Goal: Navigation & Orientation: Find specific page/section

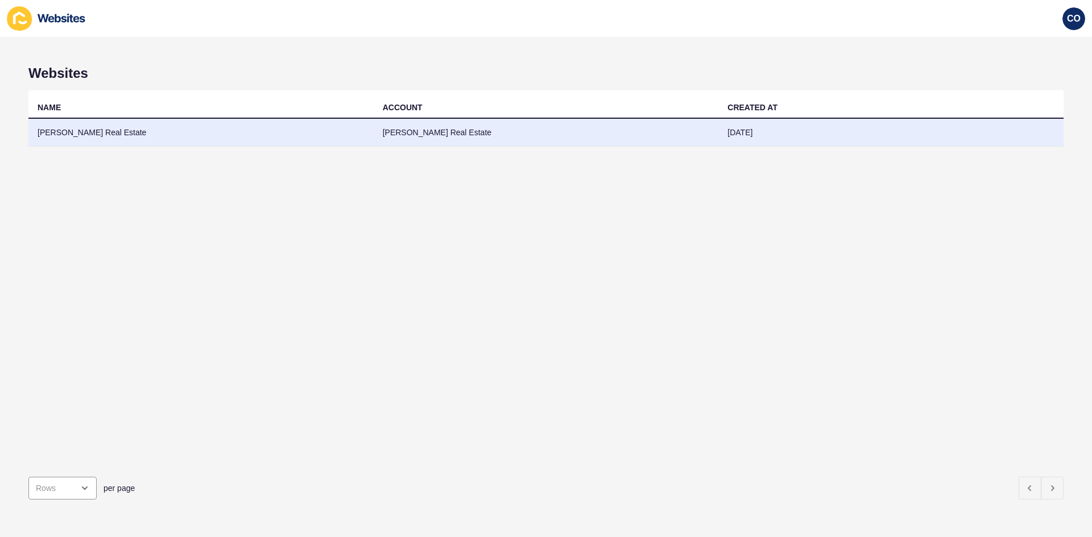
click at [80, 131] on td "[PERSON_NAME] Real Estate" at bounding box center [200, 133] width 345 height 28
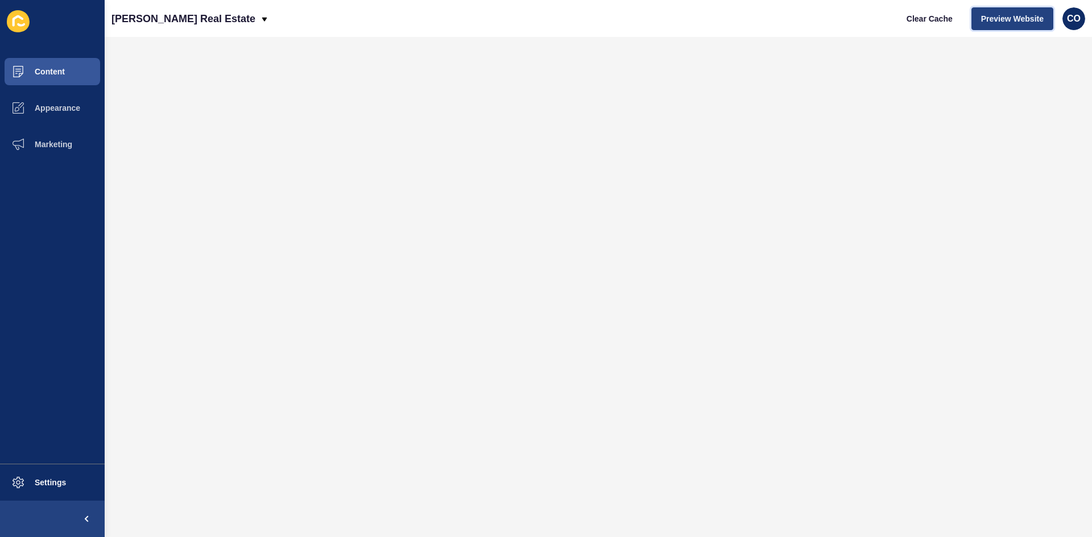
click at [873, 18] on span "Preview Website" at bounding box center [1012, 18] width 63 height 11
click at [67, 73] on button "Content" at bounding box center [52, 71] width 105 height 36
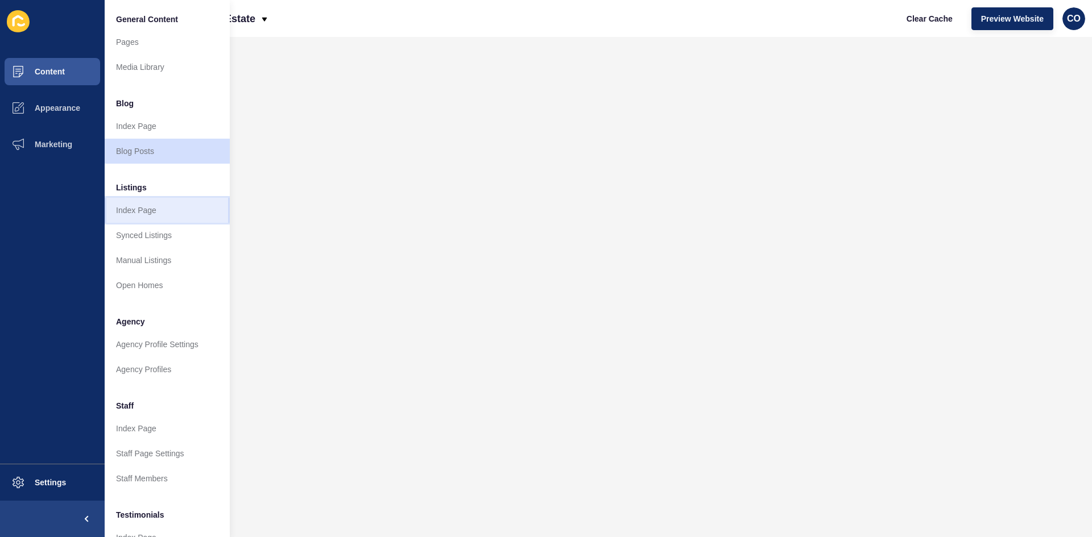
click at [155, 213] on link "Index Page" at bounding box center [167, 210] width 125 height 25
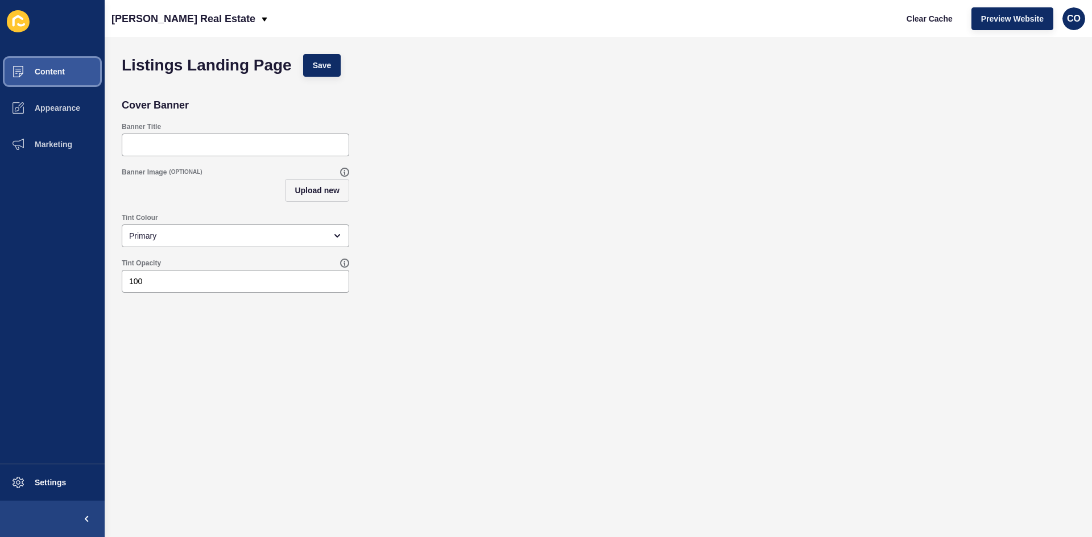
click at [67, 77] on button "Content" at bounding box center [52, 71] width 105 height 36
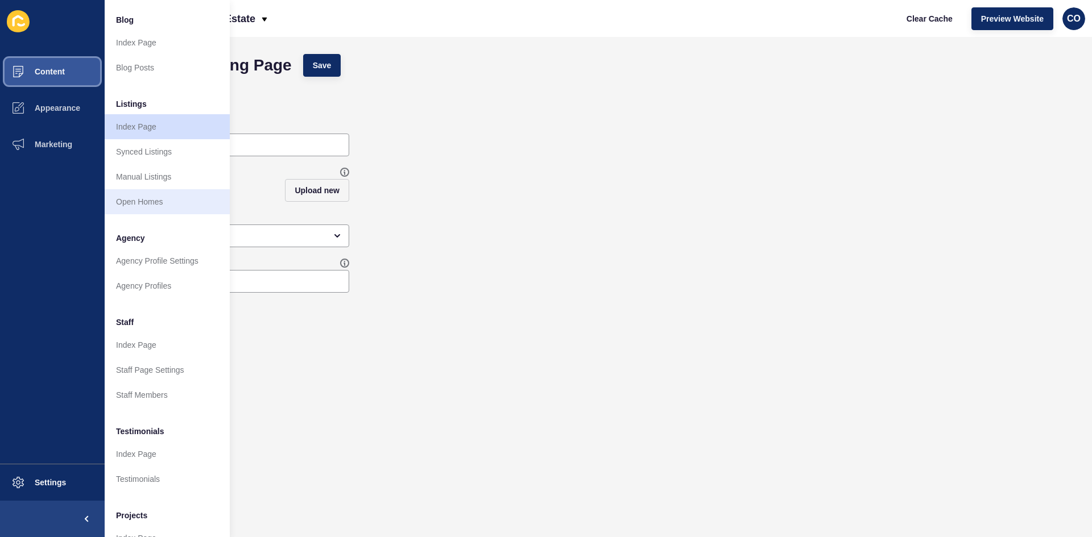
scroll to position [138, 0]
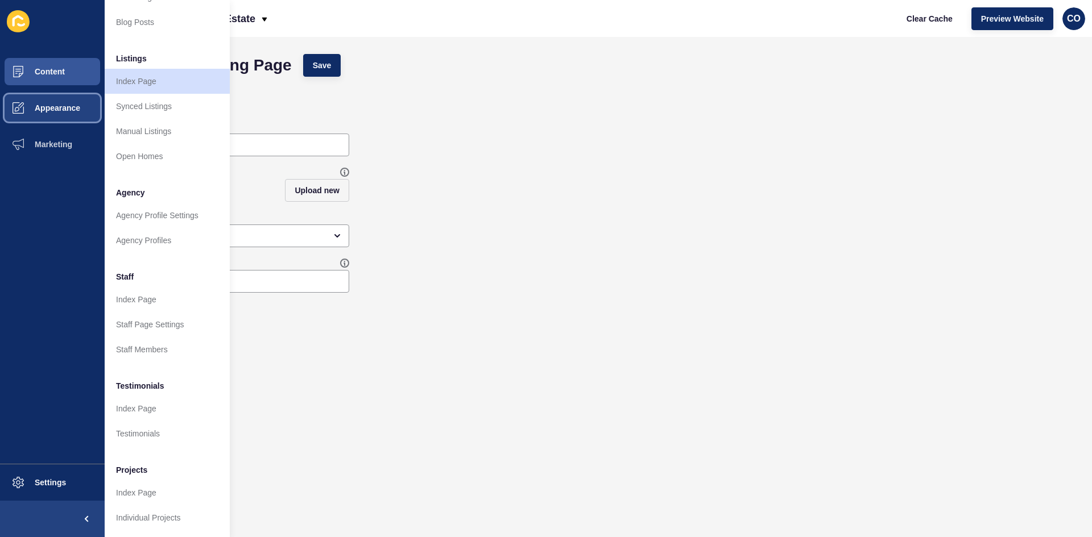
click at [64, 111] on span "Appearance" at bounding box center [39, 108] width 82 height 9
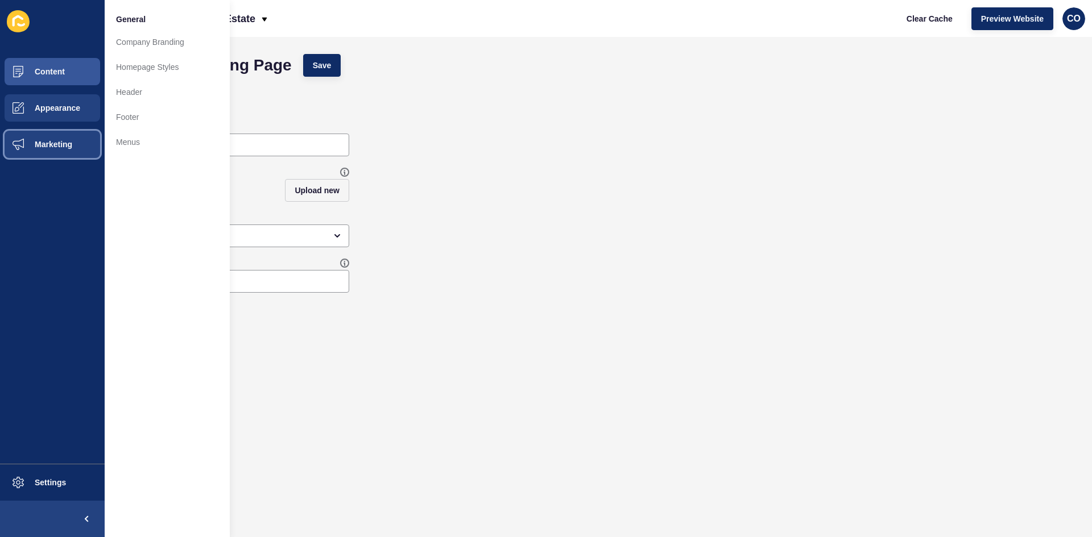
click at [59, 142] on span "Marketing" at bounding box center [35, 144] width 74 height 9
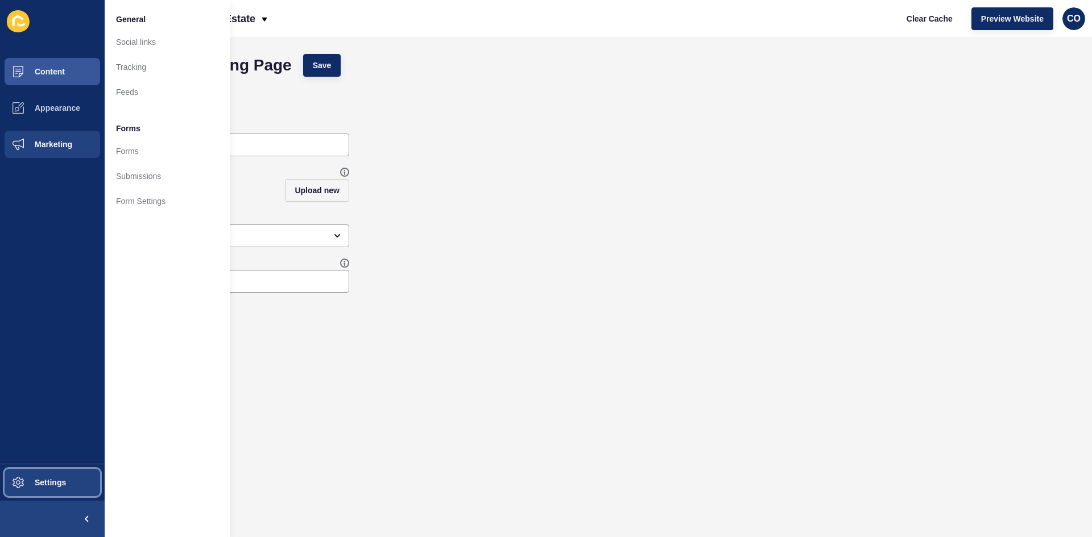
click at [67, 415] on button "Settings" at bounding box center [52, 483] width 105 height 36
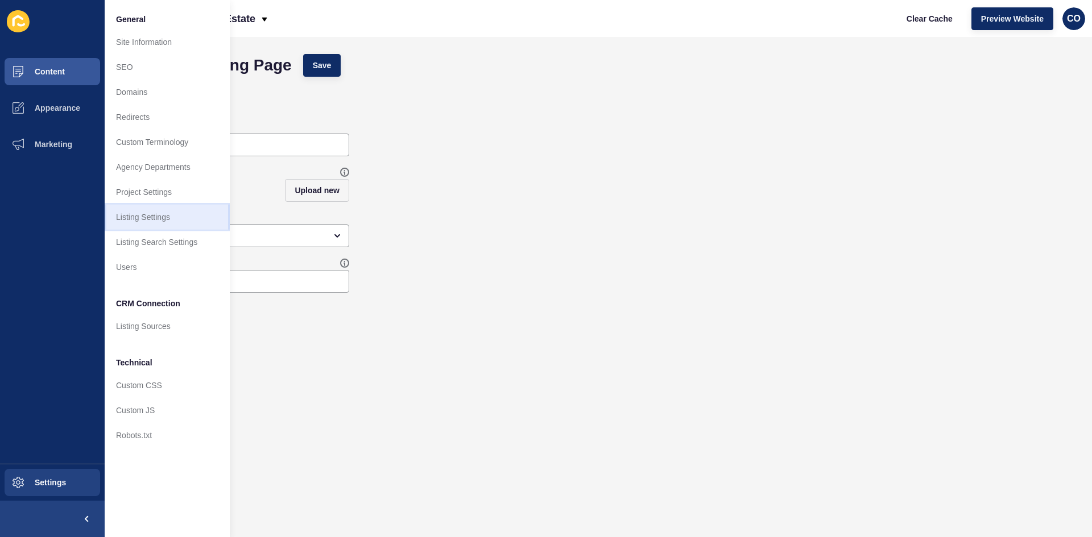
click at [152, 216] on link "Listing Settings" at bounding box center [167, 217] width 125 height 25
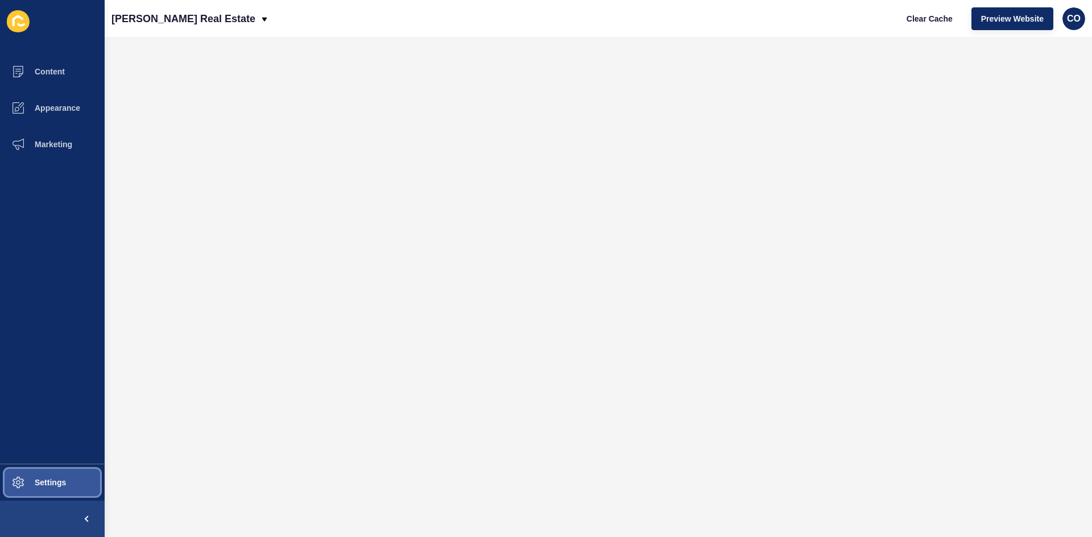
click at [75, 415] on button "Settings" at bounding box center [52, 483] width 105 height 36
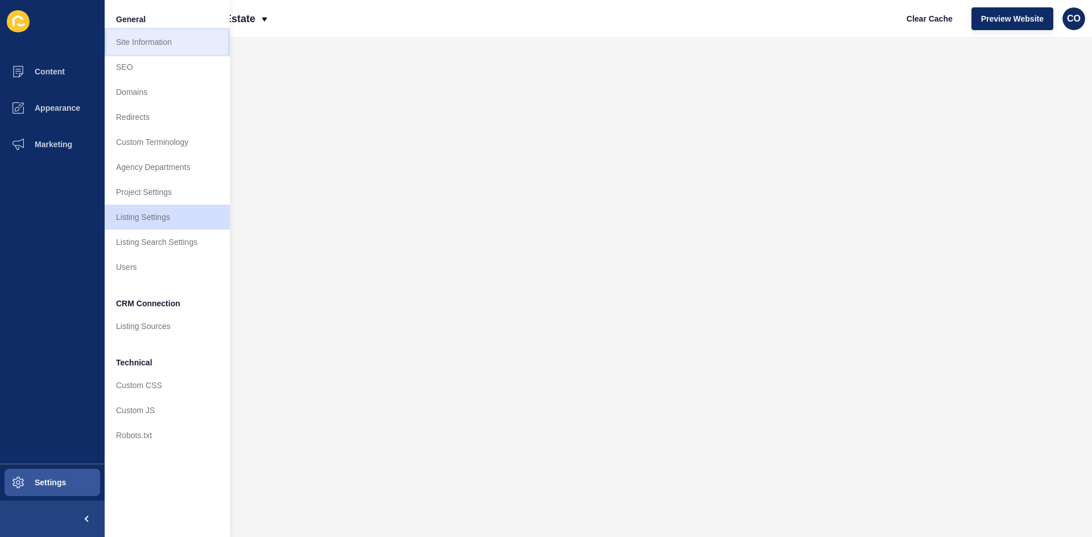
click at [157, 43] on link "Site Information" at bounding box center [167, 42] width 125 height 25
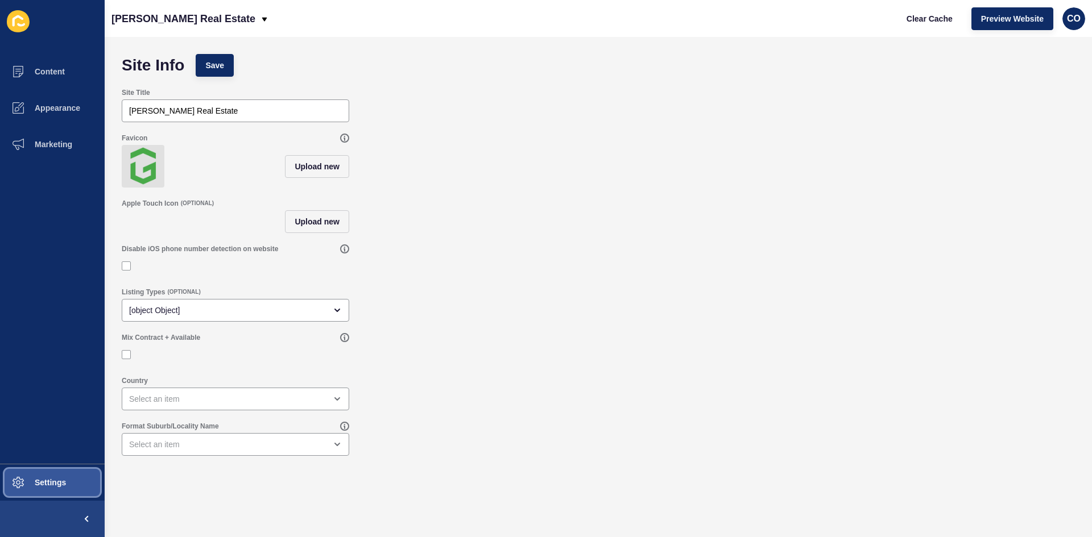
click at [72, 415] on button "Settings" at bounding box center [52, 483] width 105 height 36
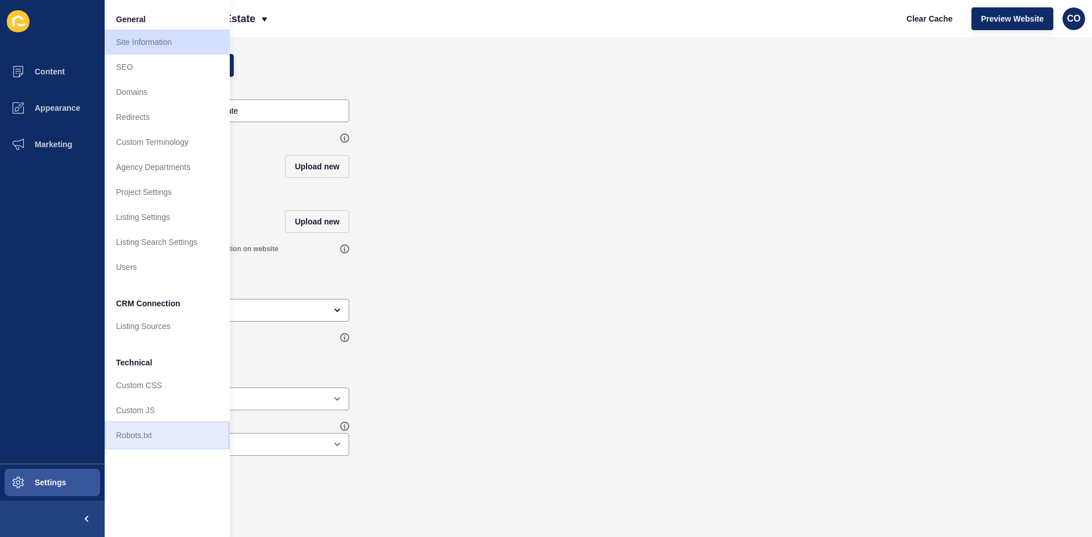
click at [155, 415] on link "Robots.txt" at bounding box center [167, 435] width 125 height 25
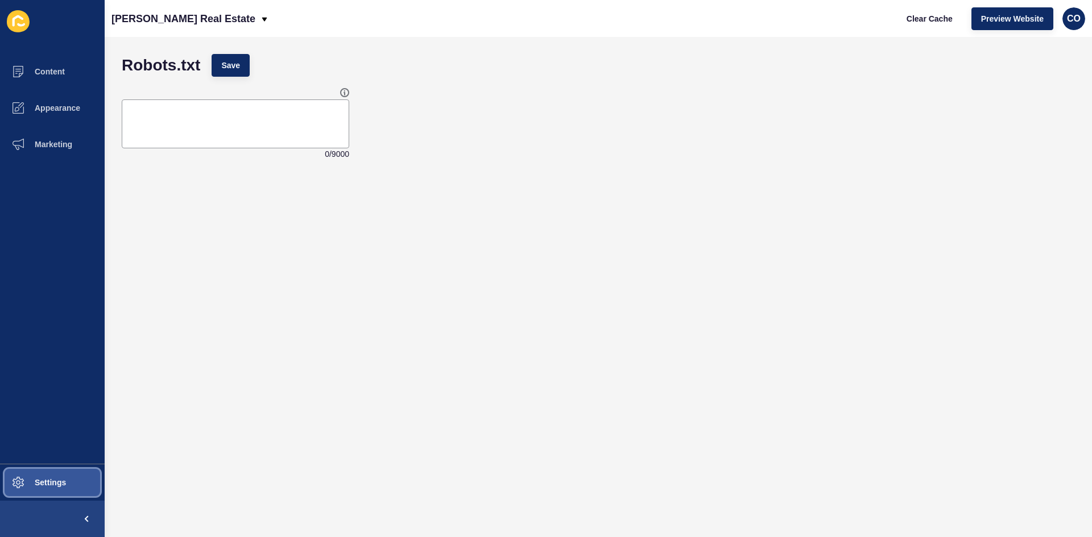
click at [67, 415] on button "Settings" at bounding box center [52, 483] width 105 height 36
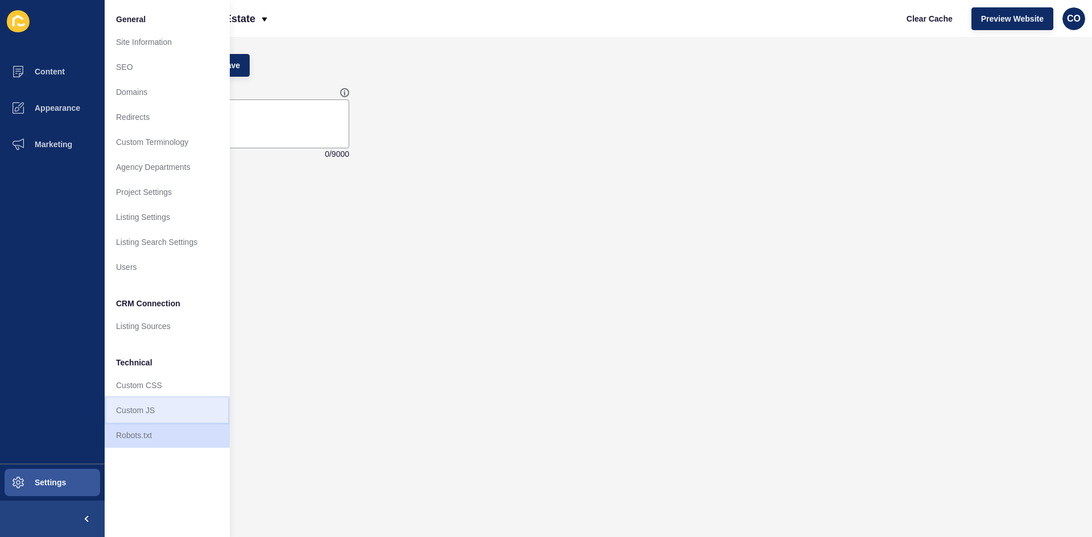
click at [138, 415] on link "Custom JS" at bounding box center [167, 410] width 125 height 25
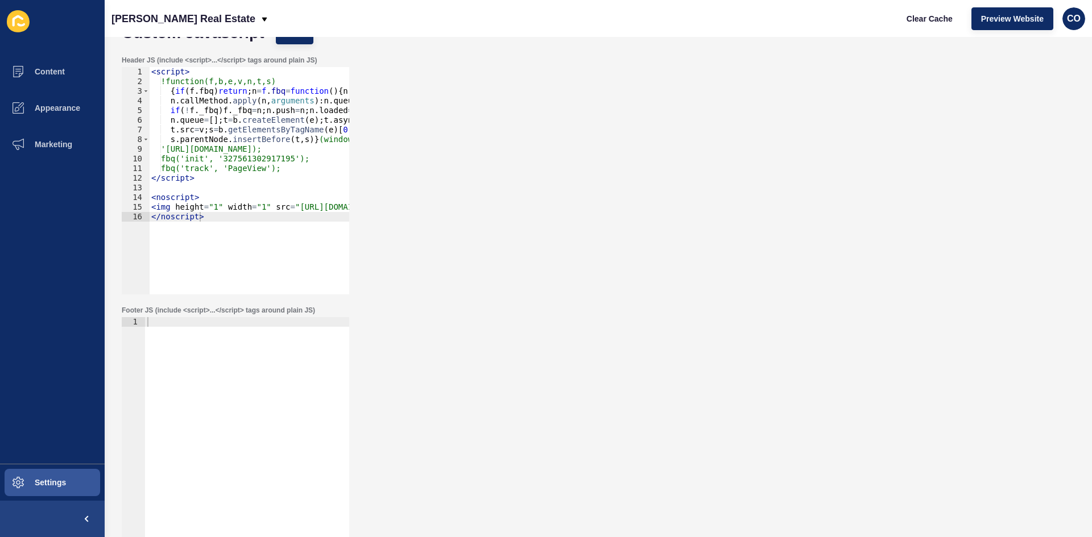
scroll to position [45, 0]
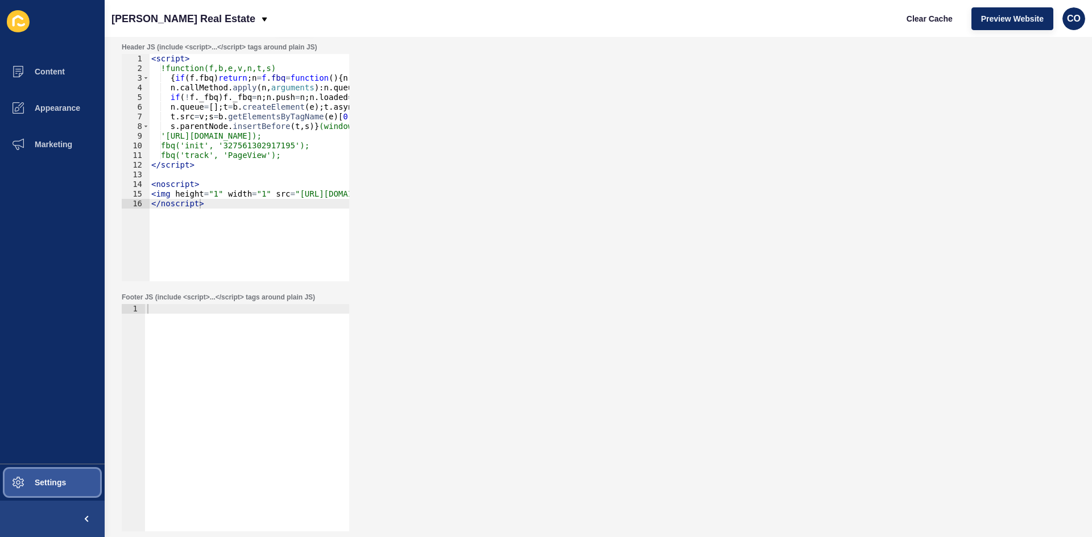
click at [76, 415] on button "Settings" at bounding box center [52, 483] width 105 height 36
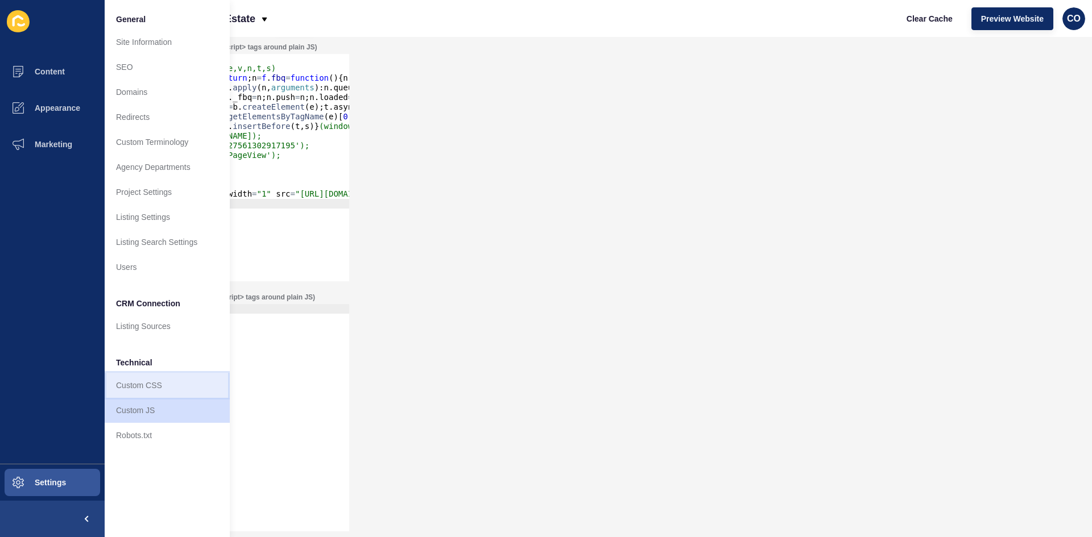
click at [170, 387] on link "Custom CSS" at bounding box center [167, 385] width 125 height 25
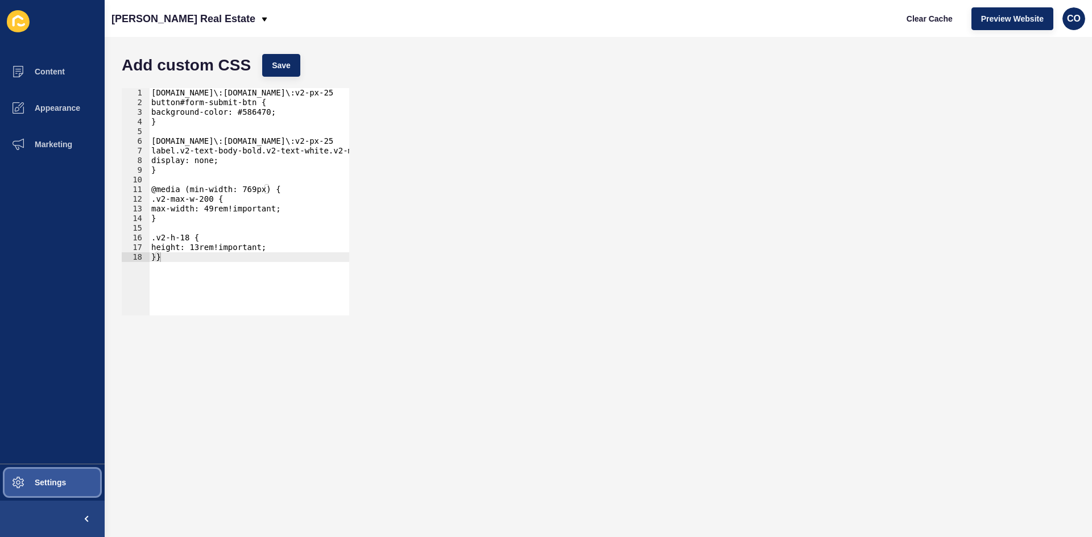
click at [77, 415] on button "Settings" at bounding box center [52, 483] width 105 height 36
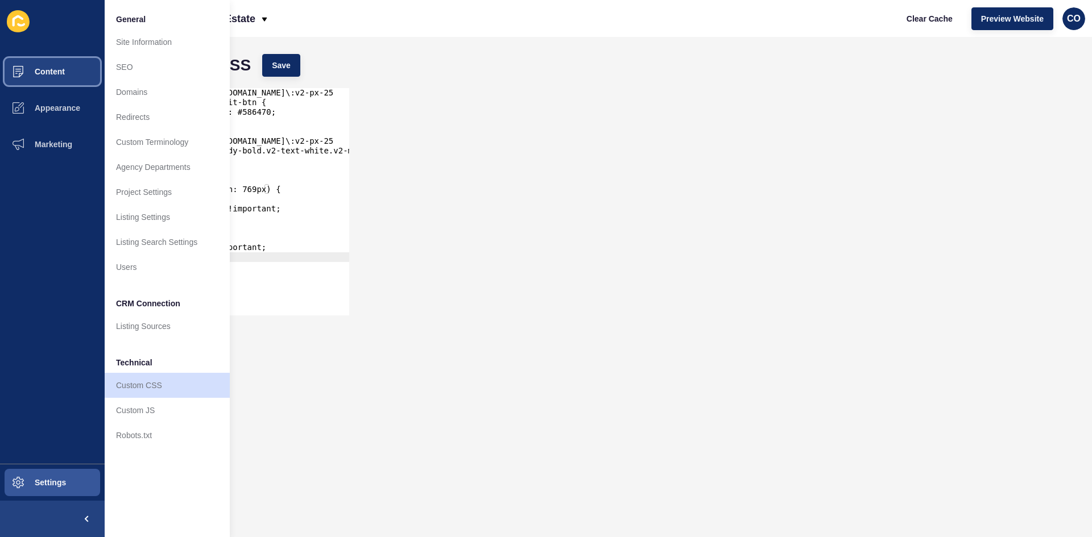
click at [84, 81] on button "Content" at bounding box center [52, 71] width 105 height 36
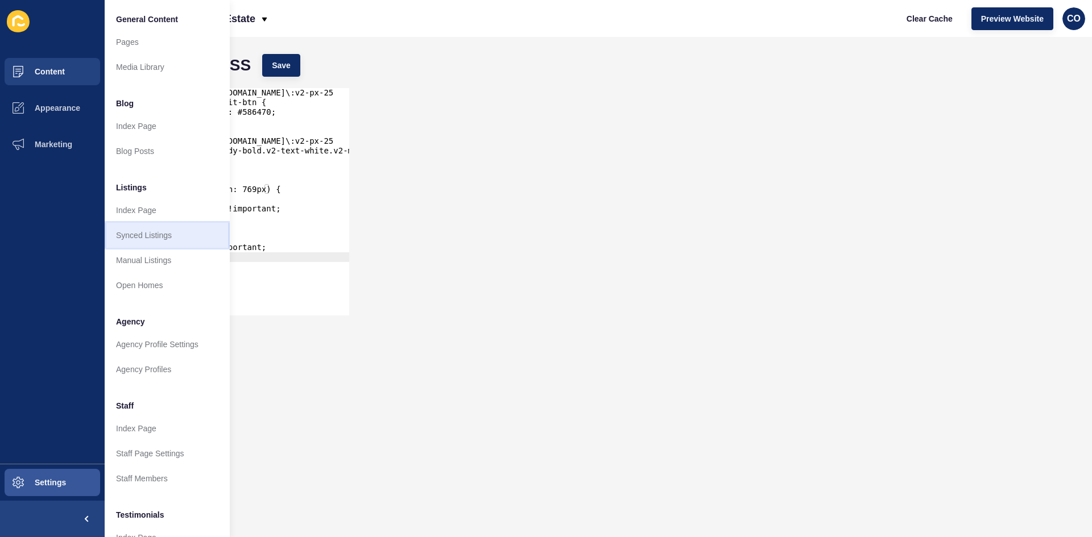
click at [160, 238] on link "Synced Listings" at bounding box center [167, 235] width 125 height 25
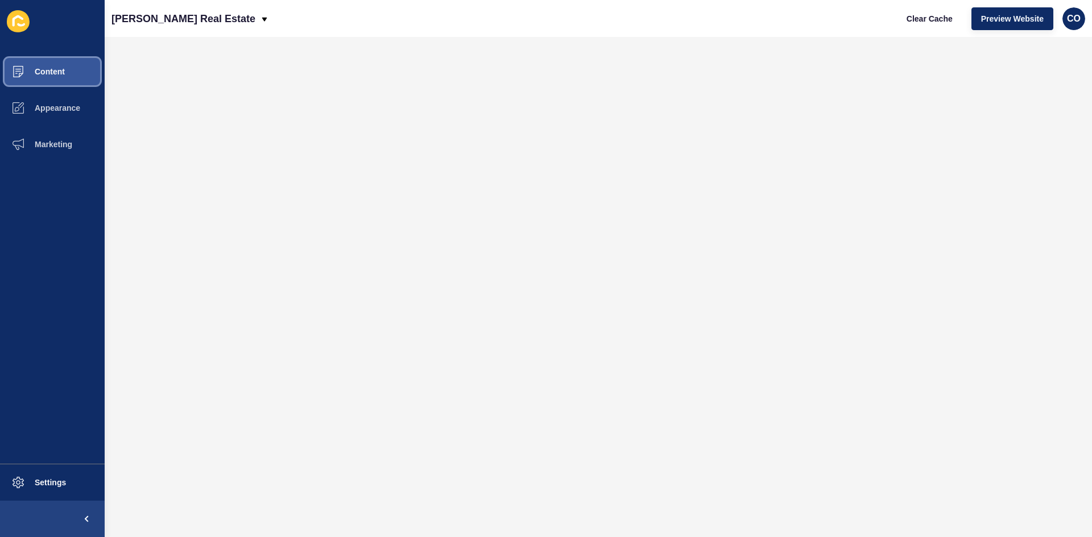
click at [67, 78] on button "Content" at bounding box center [52, 71] width 105 height 36
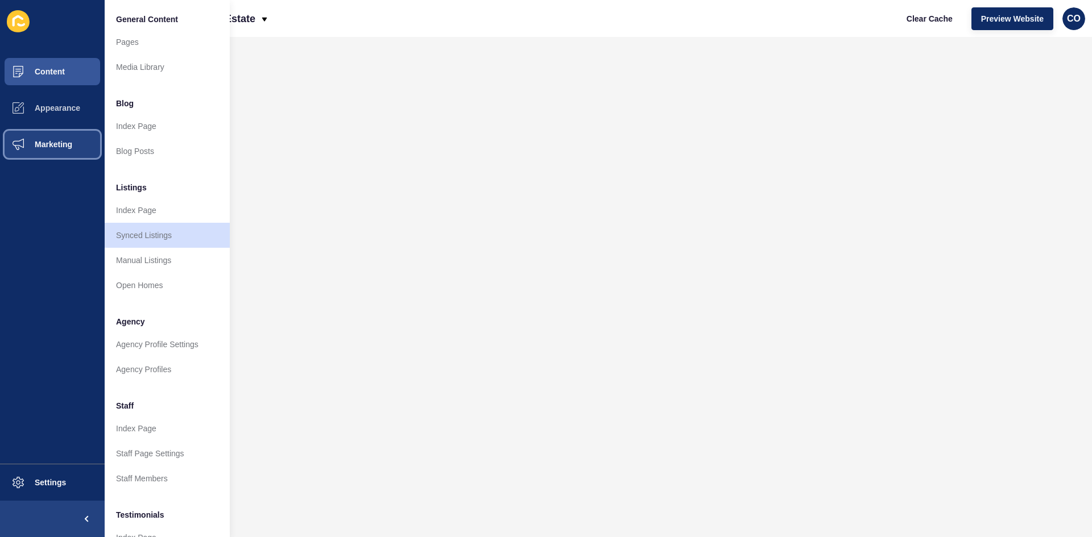
click at [67, 142] on span "Marketing" at bounding box center [35, 144] width 74 height 9
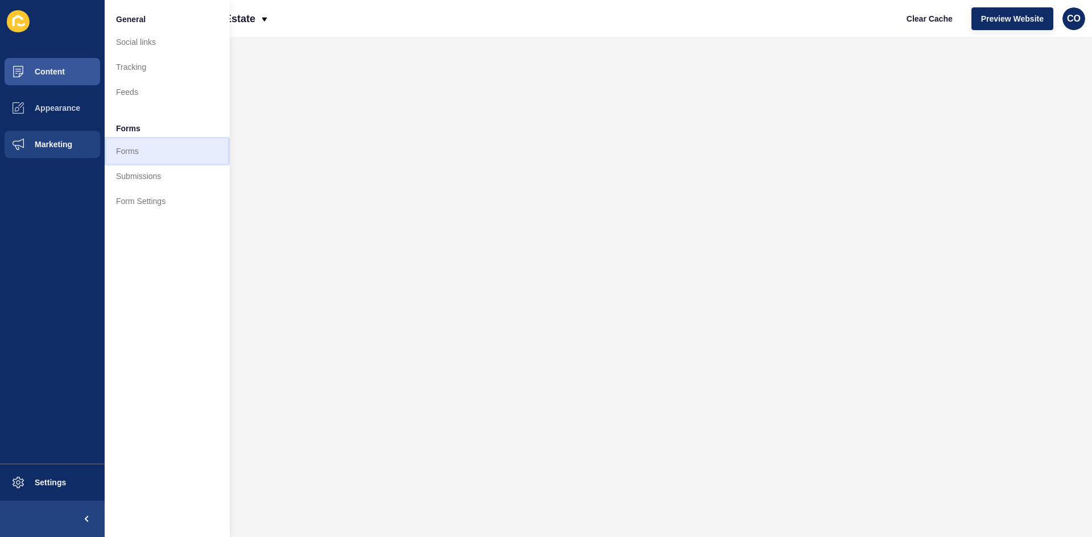
click at [136, 159] on link "Forms" at bounding box center [167, 151] width 125 height 25
